Goal: Register for event/course

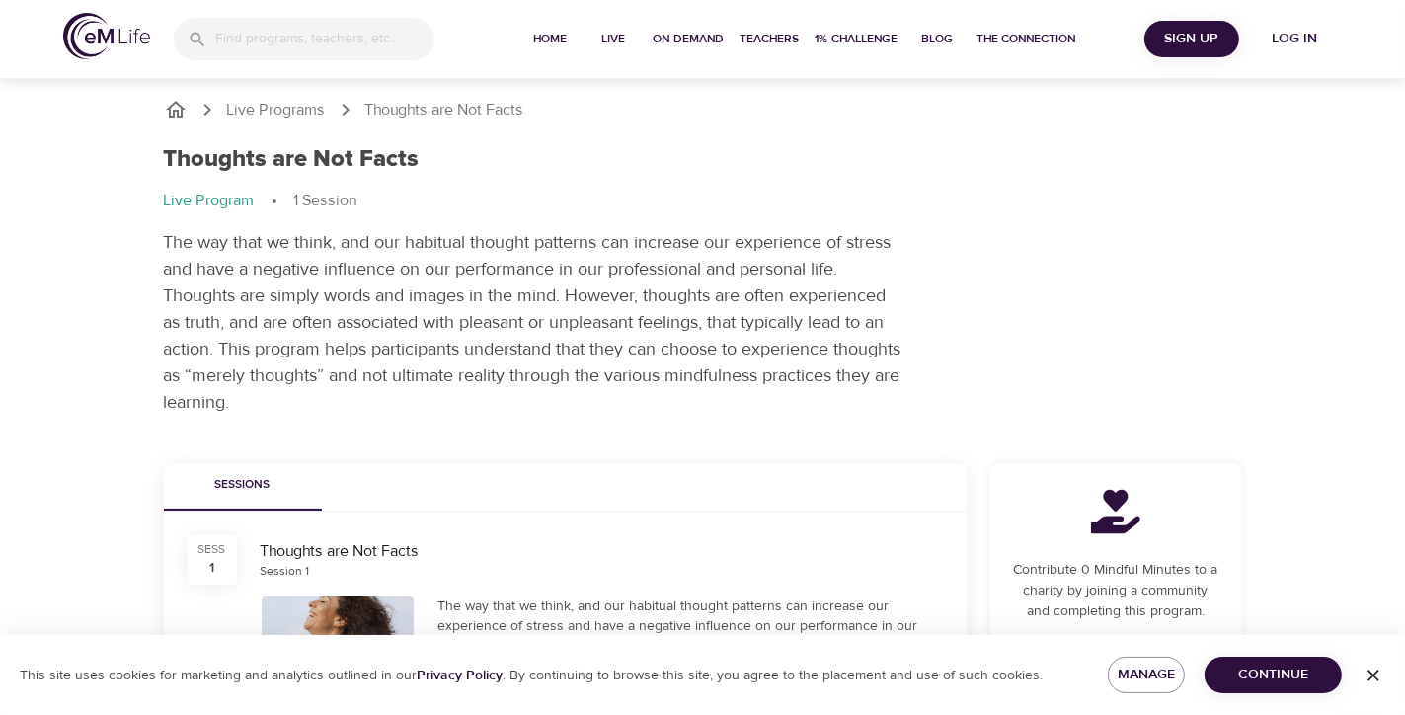
click at [333, 206] on p "1 Session" at bounding box center [325, 201] width 63 height 23
click at [1185, 43] on span "Sign Up" at bounding box center [1192, 39] width 79 height 25
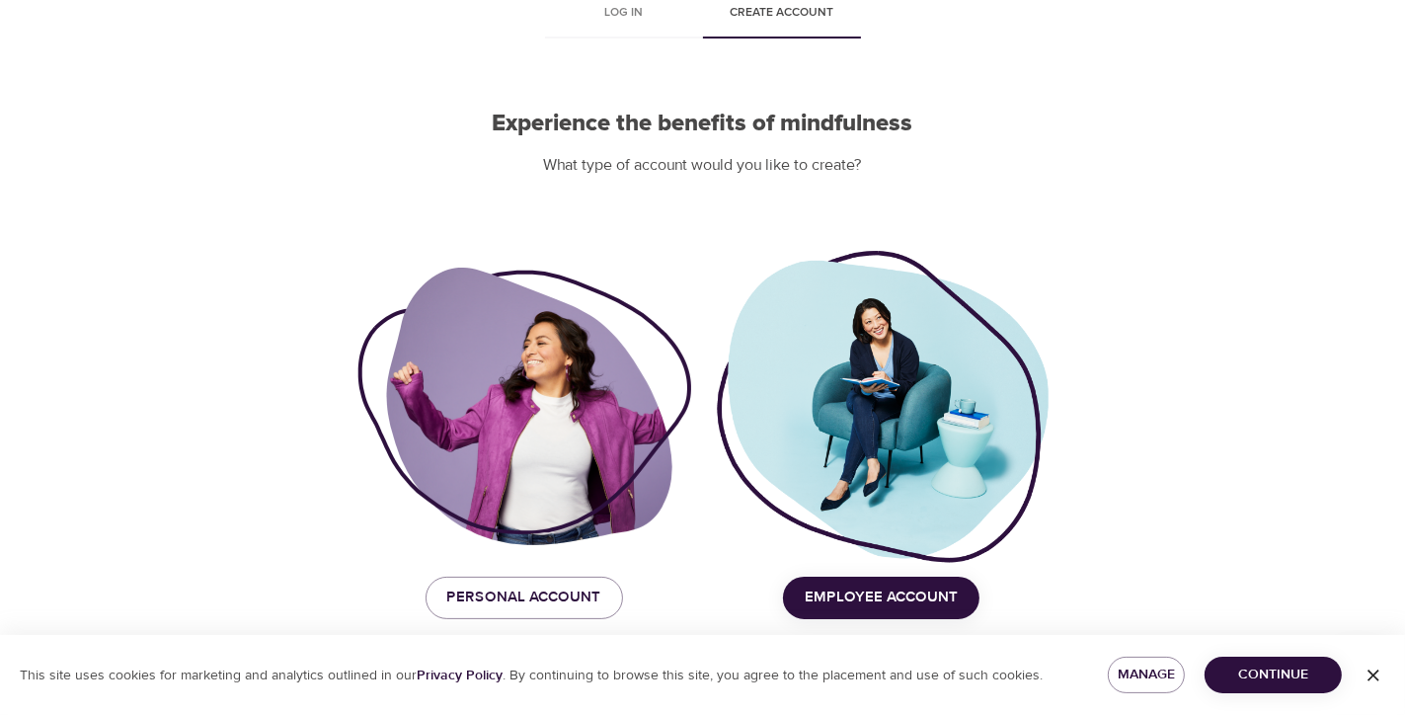
scroll to position [115, 0]
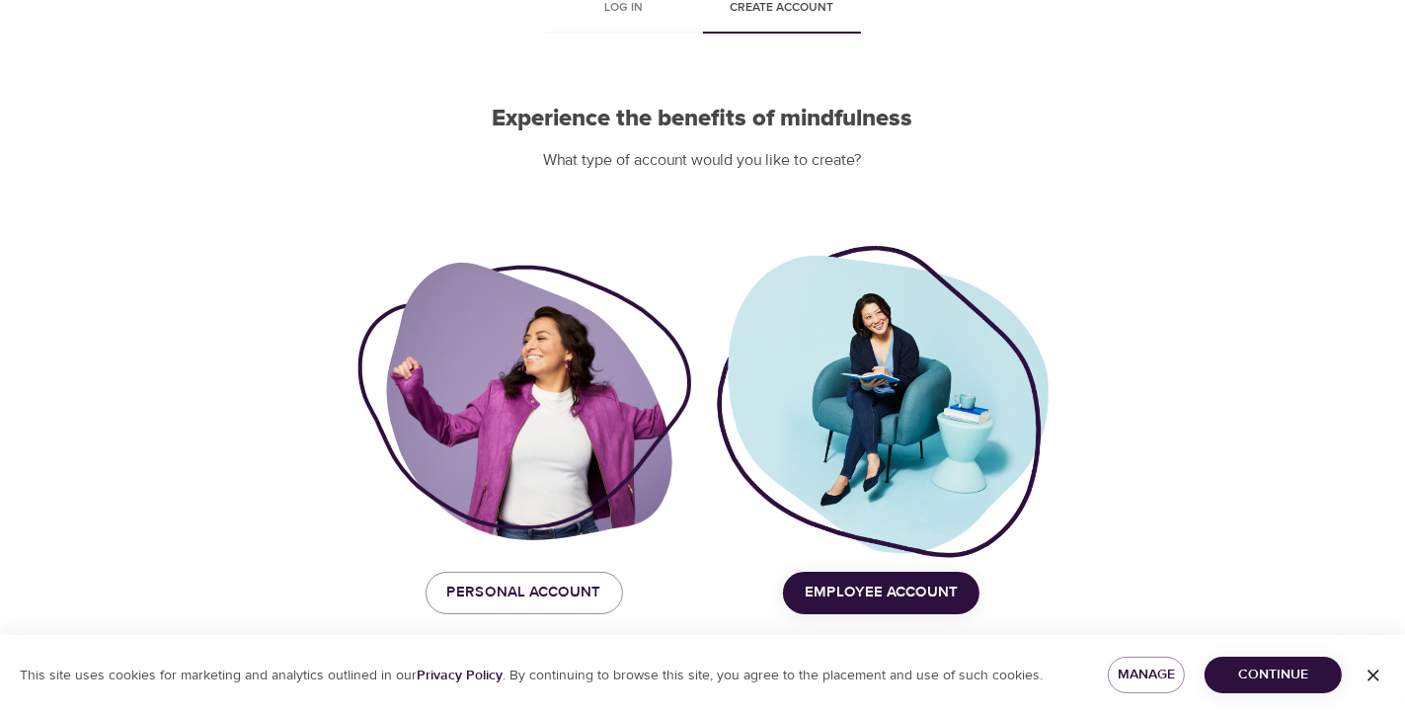
click at [897, 586] on span "Employee Account" at bounding box center [881, 593] width 153 height 26
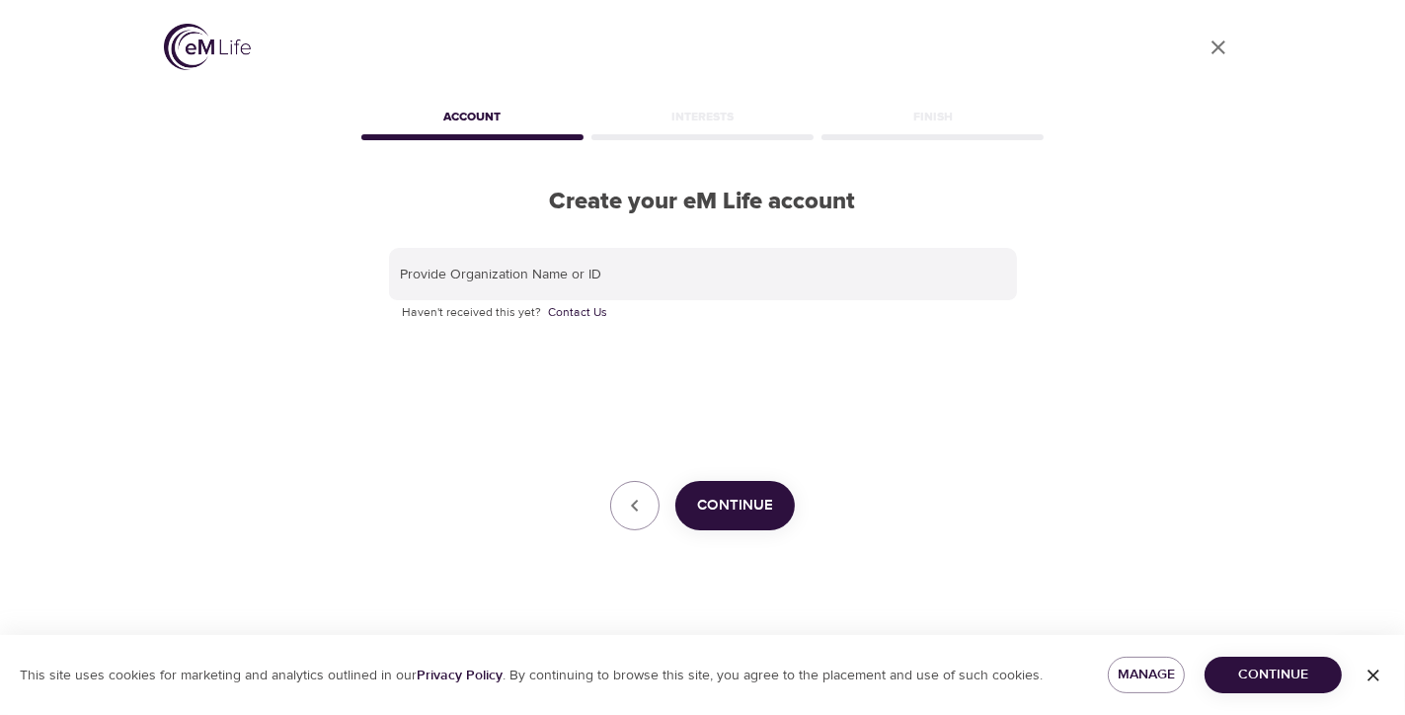
scroll to position [0, 0]
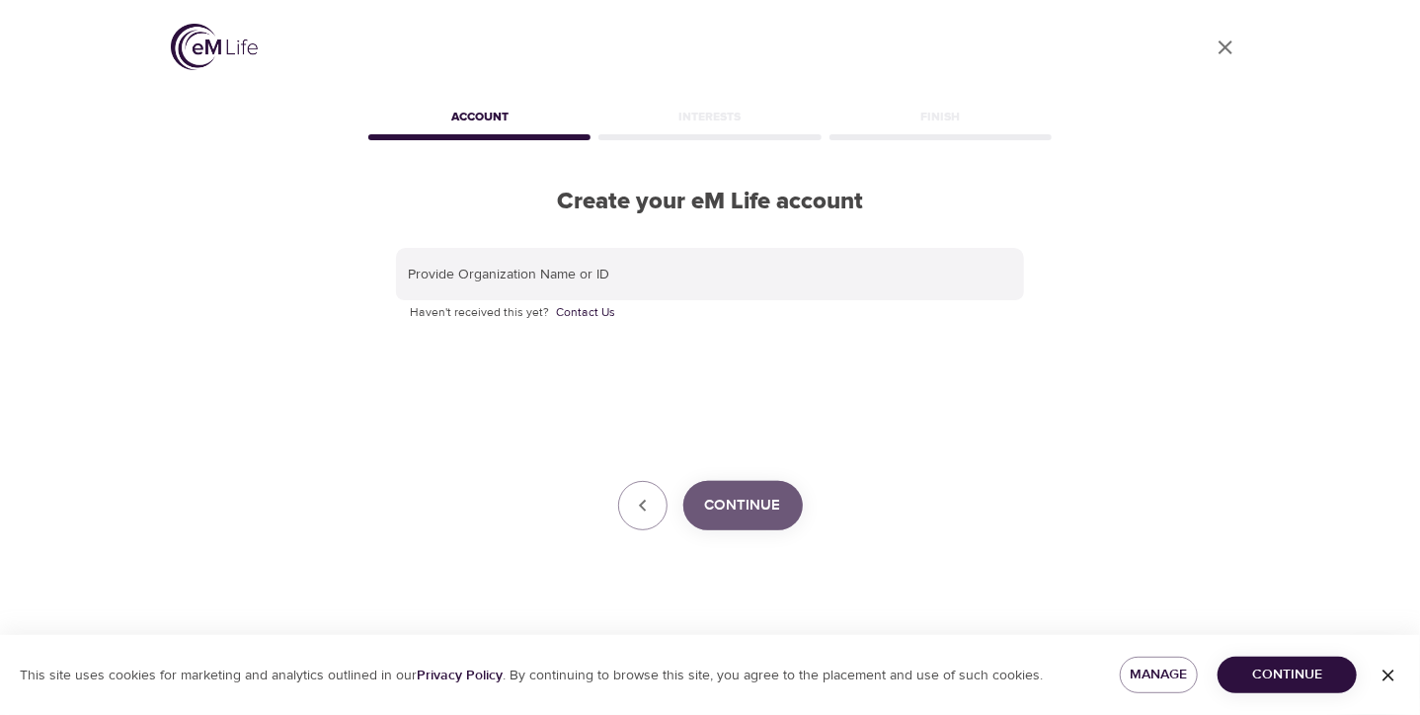
click at [757, 506] on span "Continue" at bounding box center [743, 506] width 76 height 26
